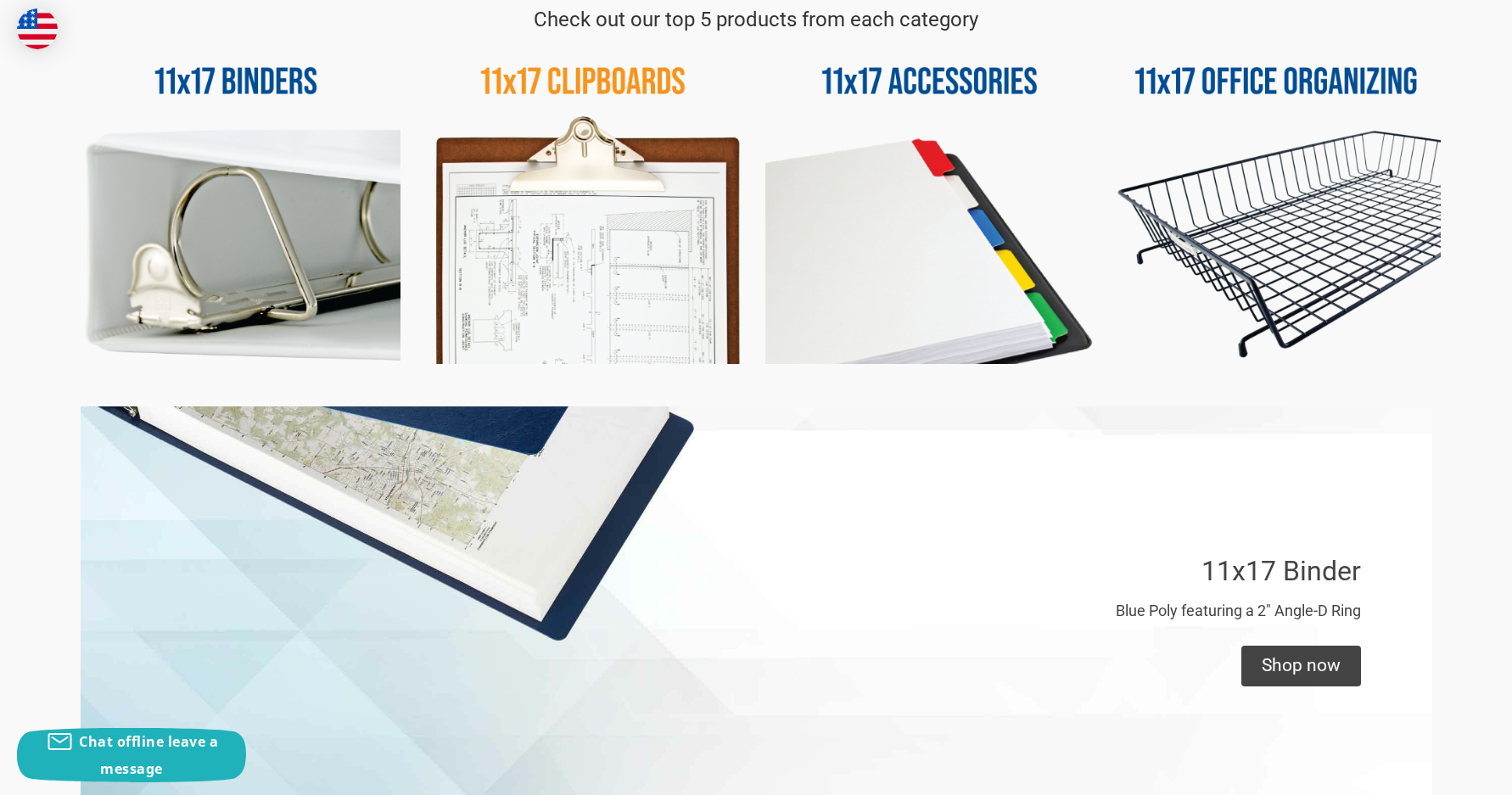
scroll to position [764, 0]
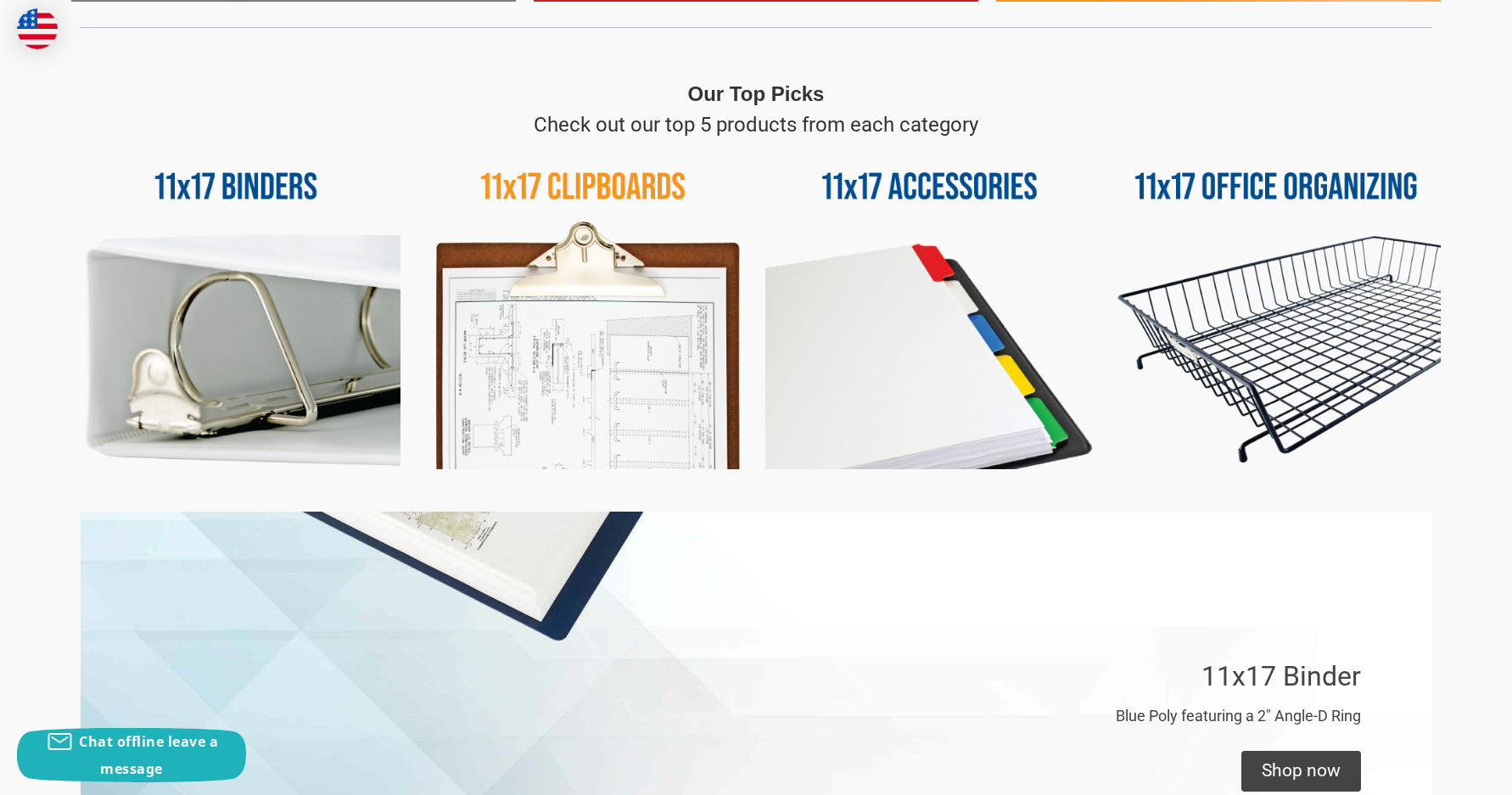
click at [1254, 178] on img at bounding box center [1275, 305] width 329 height 330
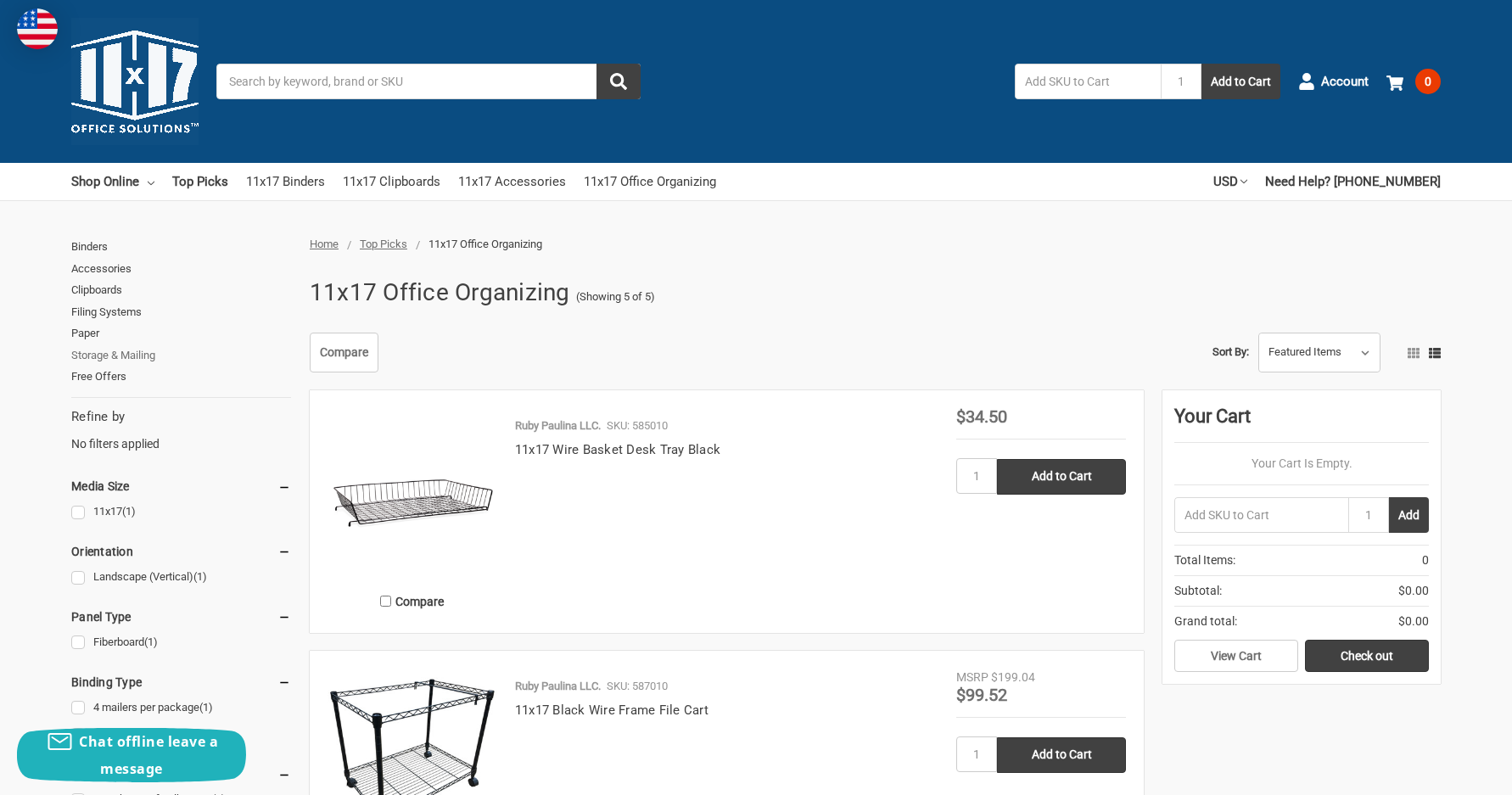
click at [142, 350] on link "Storage & Mailing" at bounding box center [182, 355] width 220 height 22
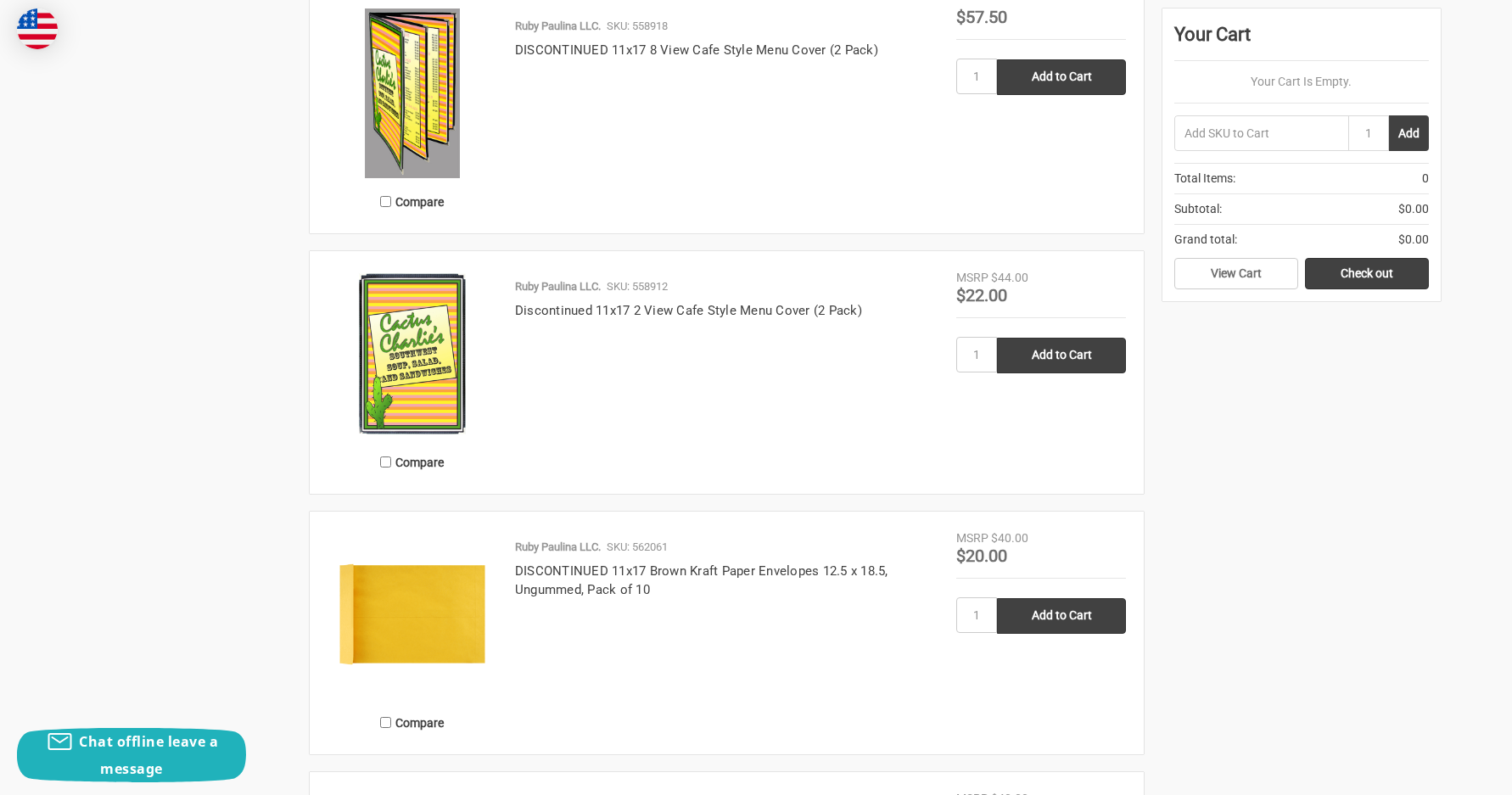
scroll to position [2462, 0]
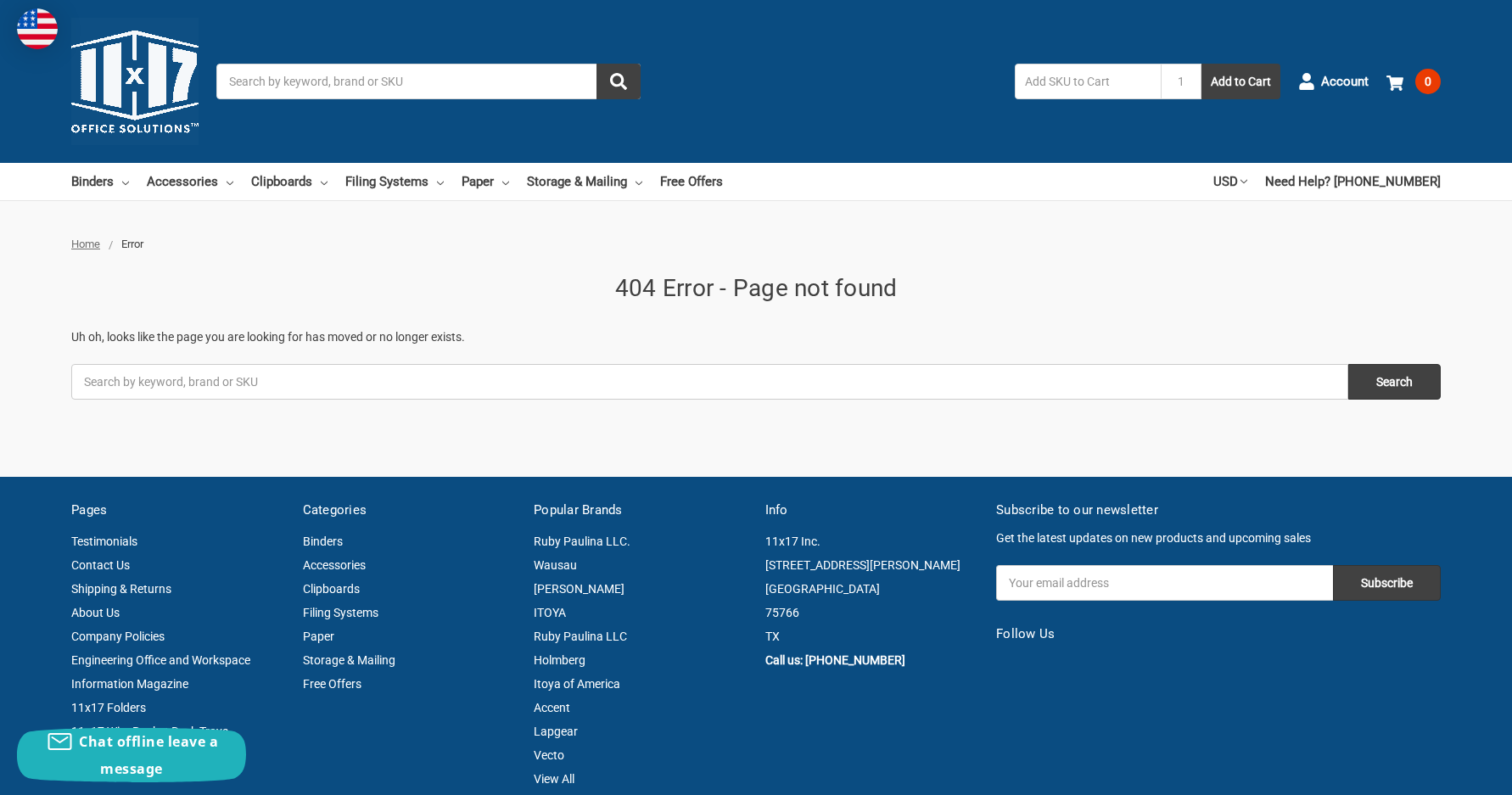
drag, startPoint x: 515, startPoint y: 353, endPoint x: 513, endPoint y: 340, distance: 13.2
